Goal: Information Seeking & Learning: Check status

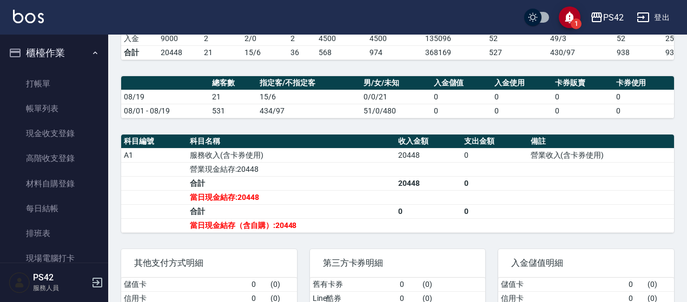
scroll to position [373, 0]
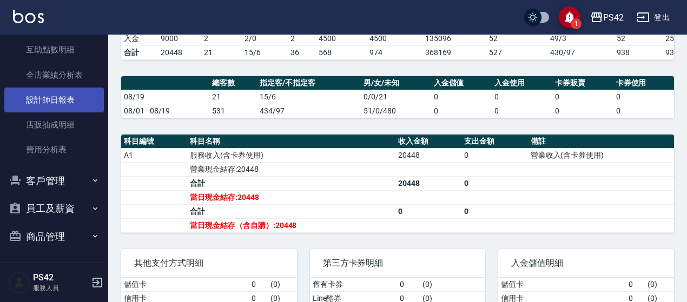
click at [52, 102] on link "設計師日報表" at bounding box center [54, 100] width 100 height 25
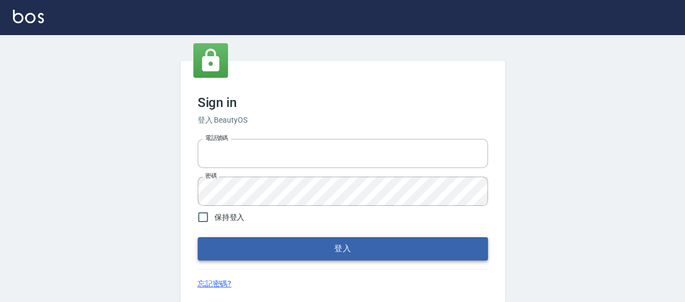
type input "0426657169"
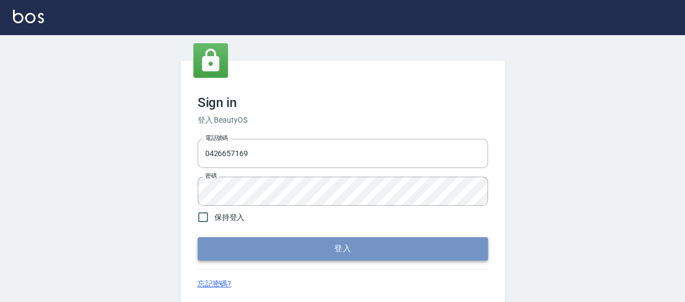
click at [294, 255] on button "登入" at bounding box center [343, 249] width 290 height 23
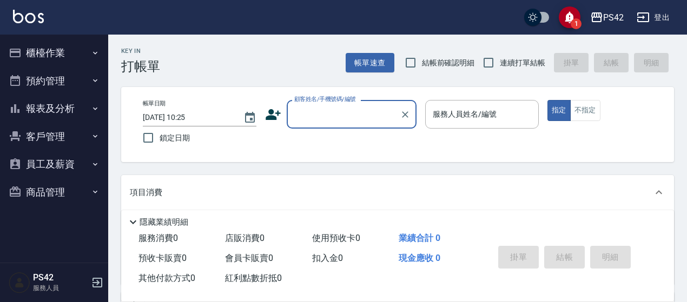
click at [49, 111] on button "報表及分析" at bounding box center [54, 109] width 100 height 28
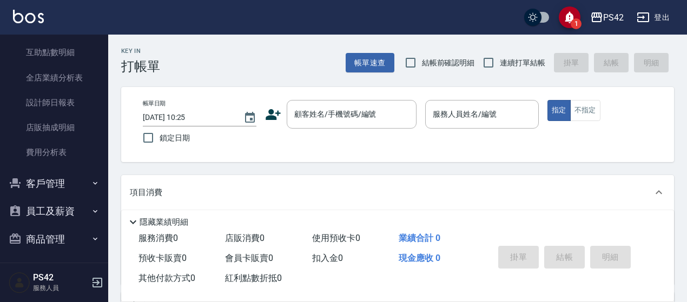
scroll to position [162, 0]
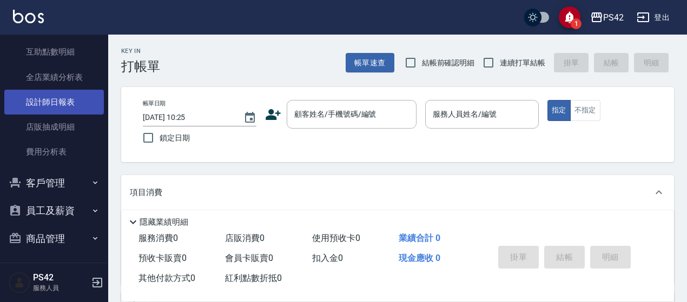
click at [59, 107] on link "設計師日報表" at bounding box center [54, 102] width 100 height 25
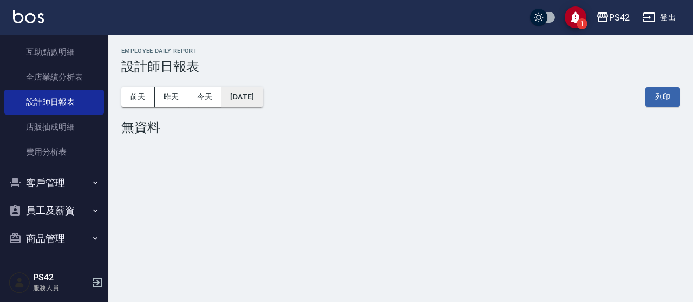
click at [229, 97] on button "[DATE]" at bounding box center [241, 97] width 41 height 20
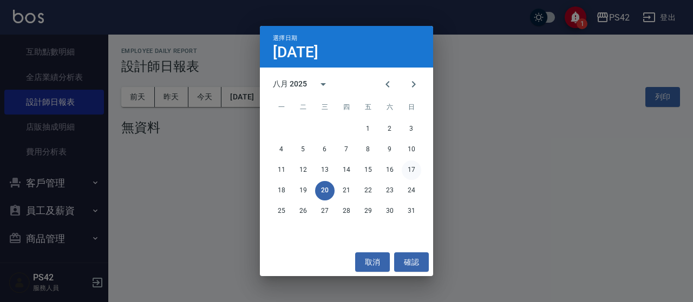
click at [412, 170] on button "17" at bounding box center [411, 170] width 19 height 19
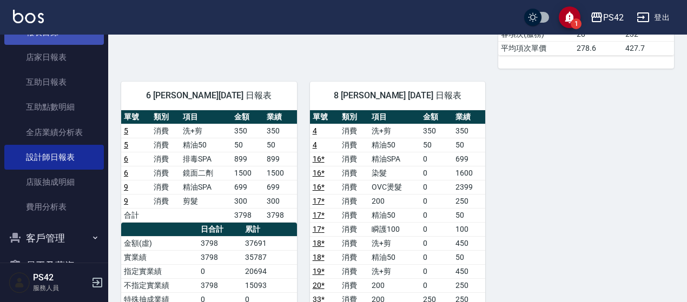
scroll to position [54, 0]
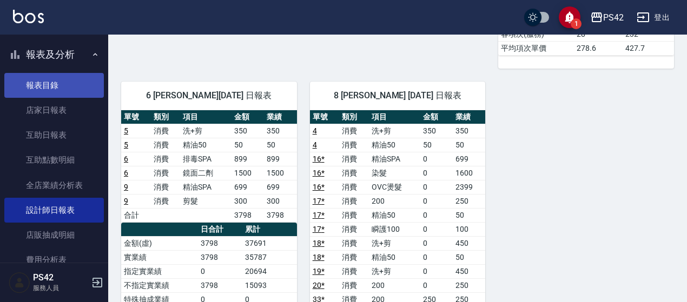
click at [42, 90] on link "報表目錄" at bounding box center [54, 85] width 100 height 25
